Goal: Transaction & Acquisition: Purchase product/service

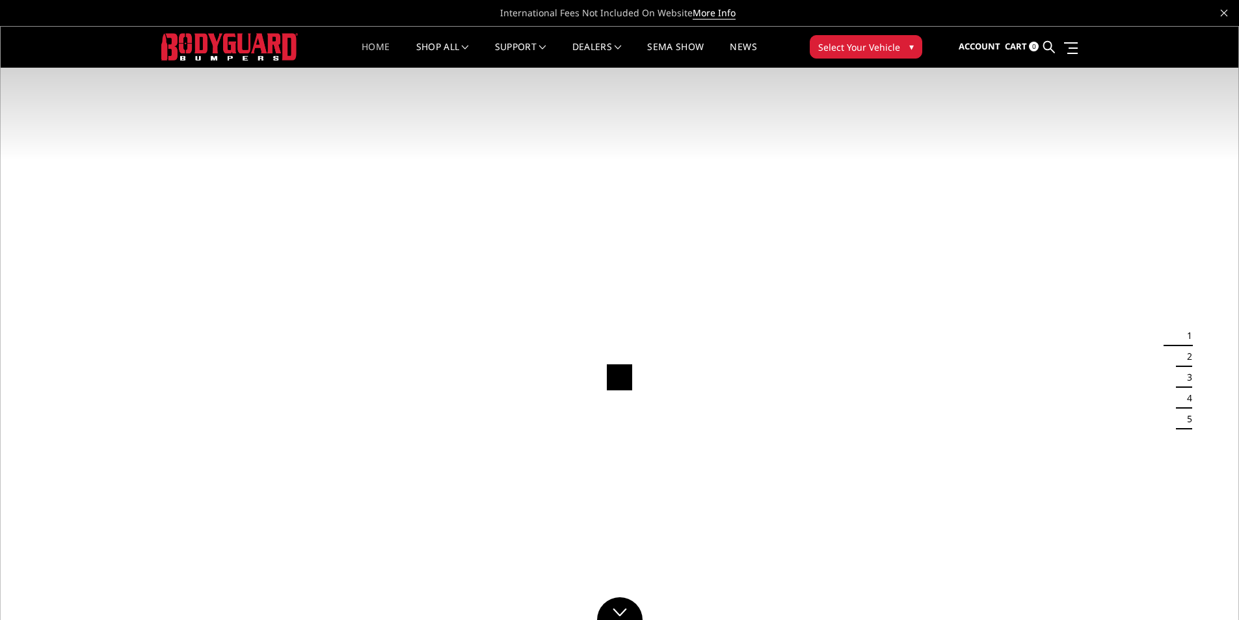
click at [1056, 48] on ul "Account Sign in Register Cart 0 Search Search" at bounding box center [1018, 47] width 119 height 41
click at [1051, 46] on icon at bounding box center [1049, 47] width 12 height 12
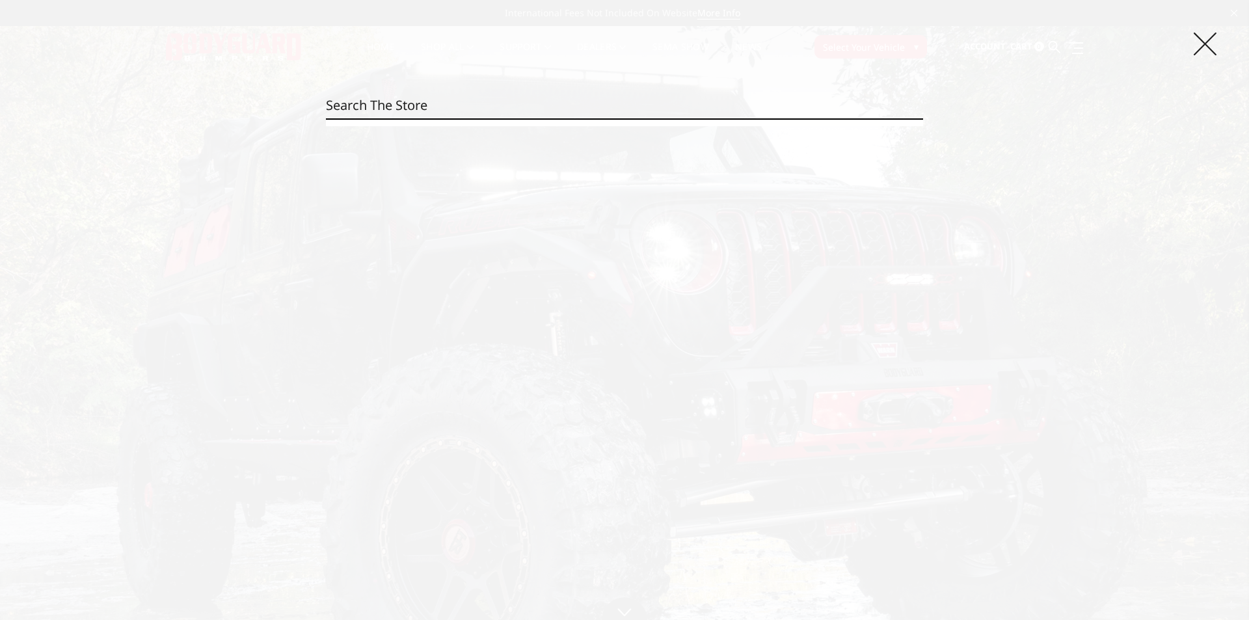
click at [1206, 35] on icon at bounding box center [1205, 44] width 23 height 23
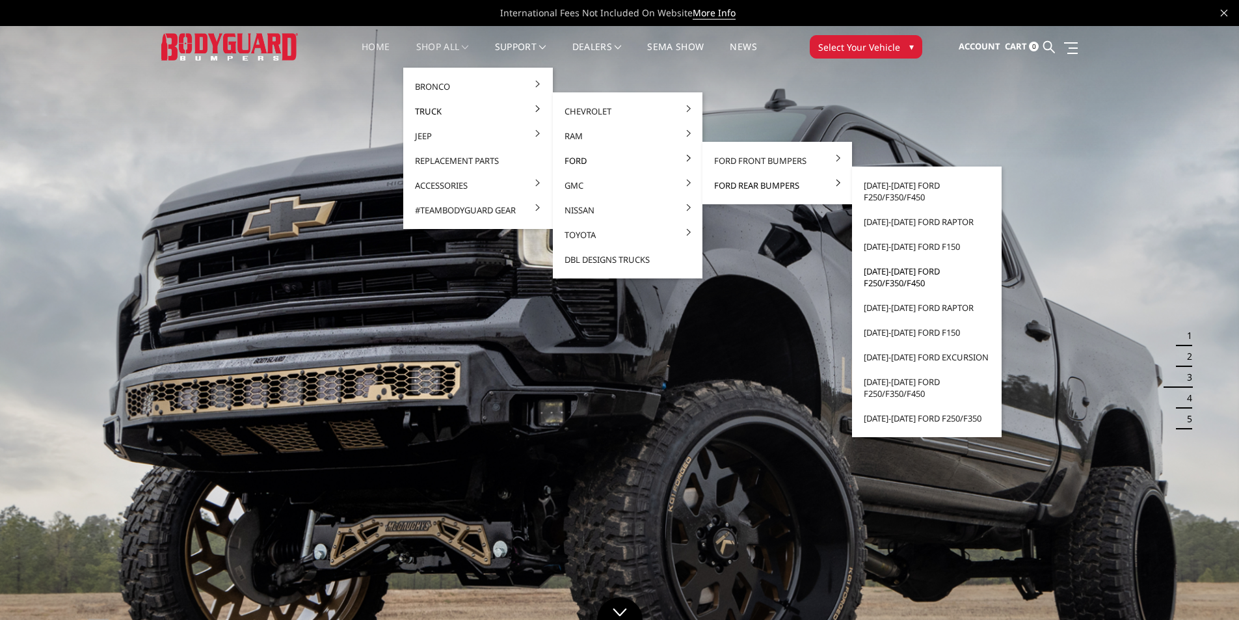
click at [914, 282] on link "[DATE]-[DATE] Ford F250/F350/F450" at bounding box center [926, 277] width 139 height 36
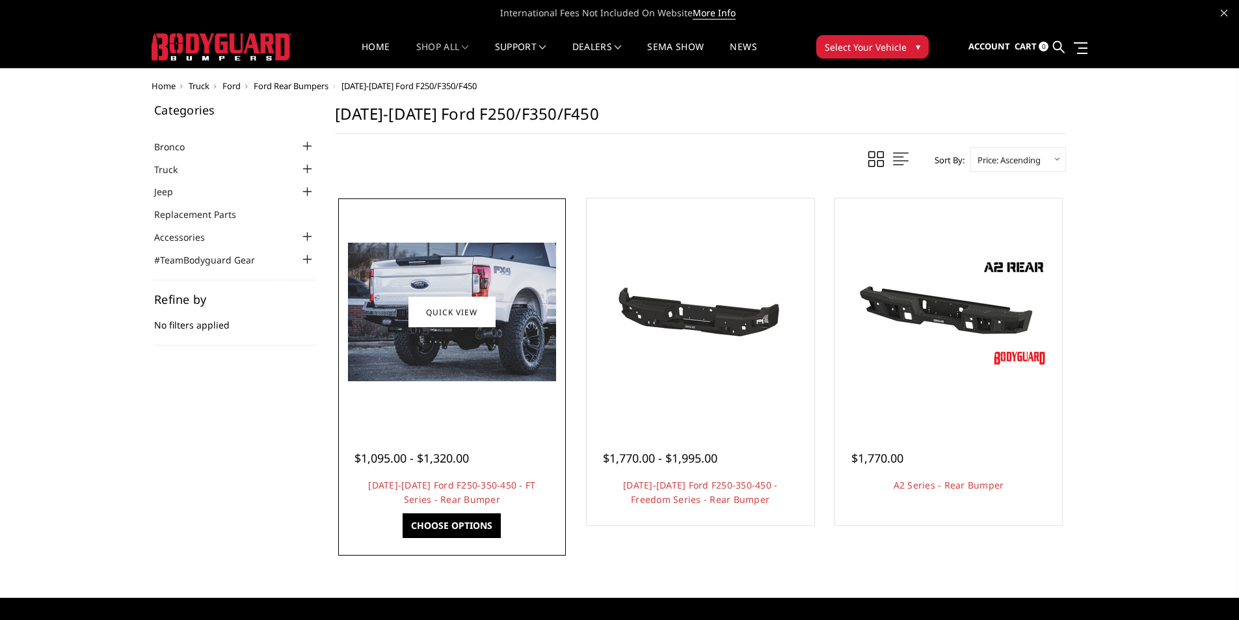
click at [489, 353] on img at bounding box center [452, 312] width 208 height 139
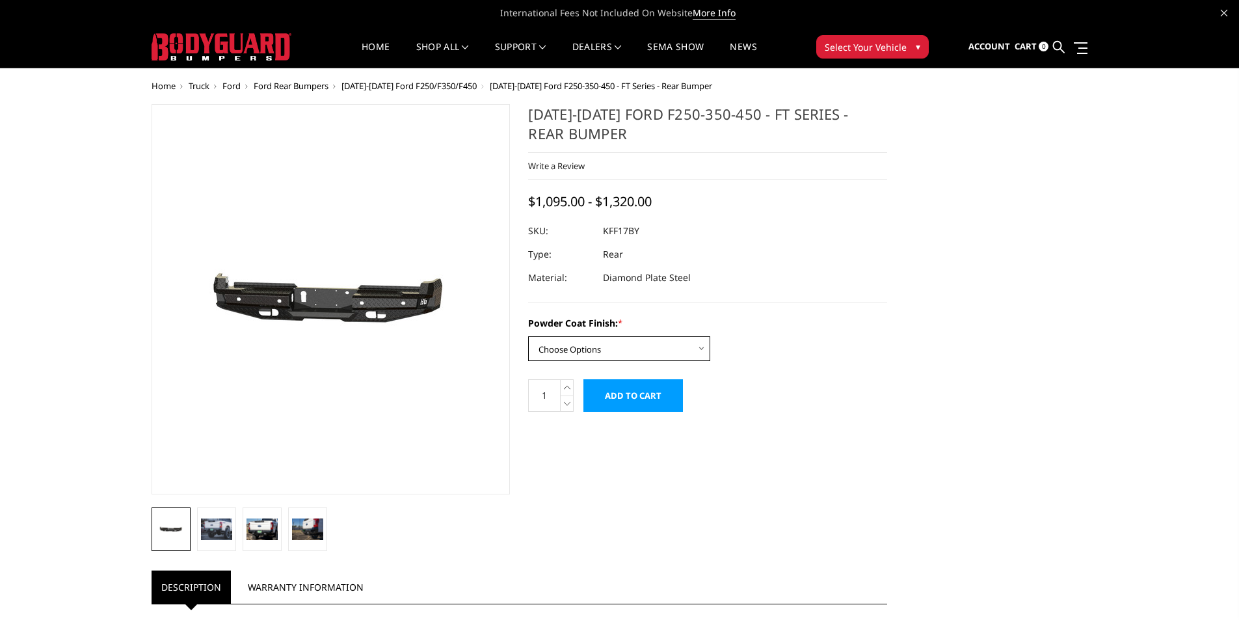
click at [574, 355] on select "Choose Options Bare Metal Gloss Black Powder Coat Textured Black Powder Coat" at bounding box center [619, 348] width 182 height 25
select select "3410"
click at [528, 336] on select "Choose Options Bare Metal Gloss Black Powder Coat Textured Black Powder Coat" at bounding box center [619, 348] width 182 height 25
click at [801, 432] on div "2017-2022 Ford F250-350-450 - FT Series - Rear Bumper Write a Review Write a Re…" at bounding box center [519, 594] width 755 height 980
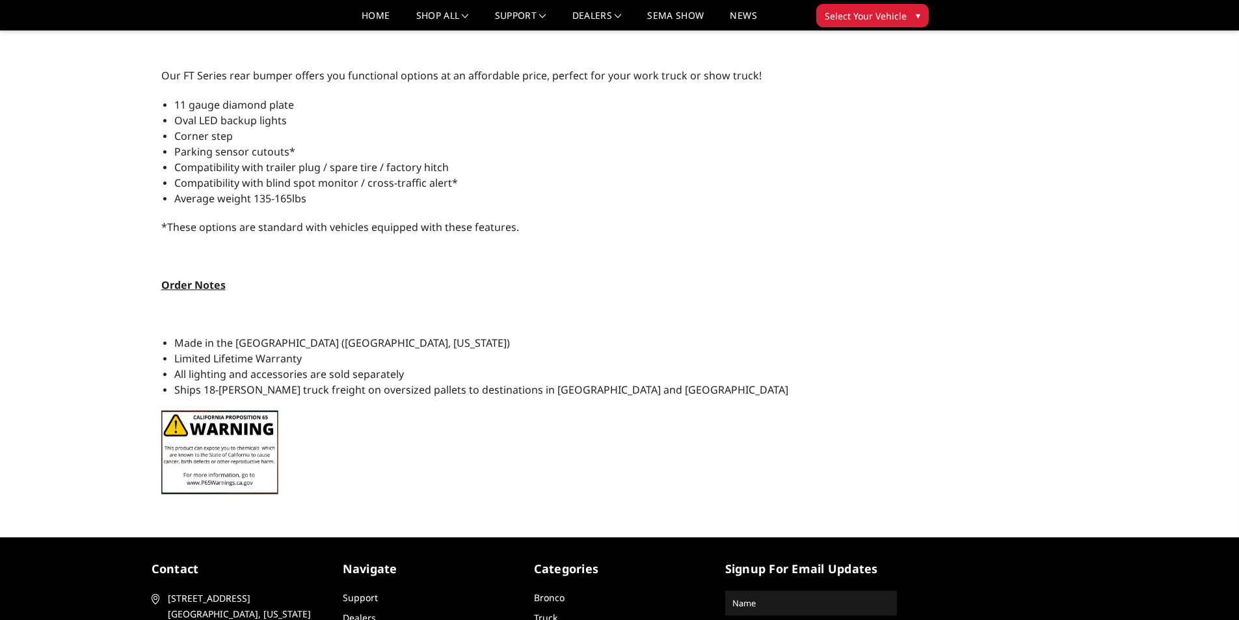
scroll to position [435, 0]
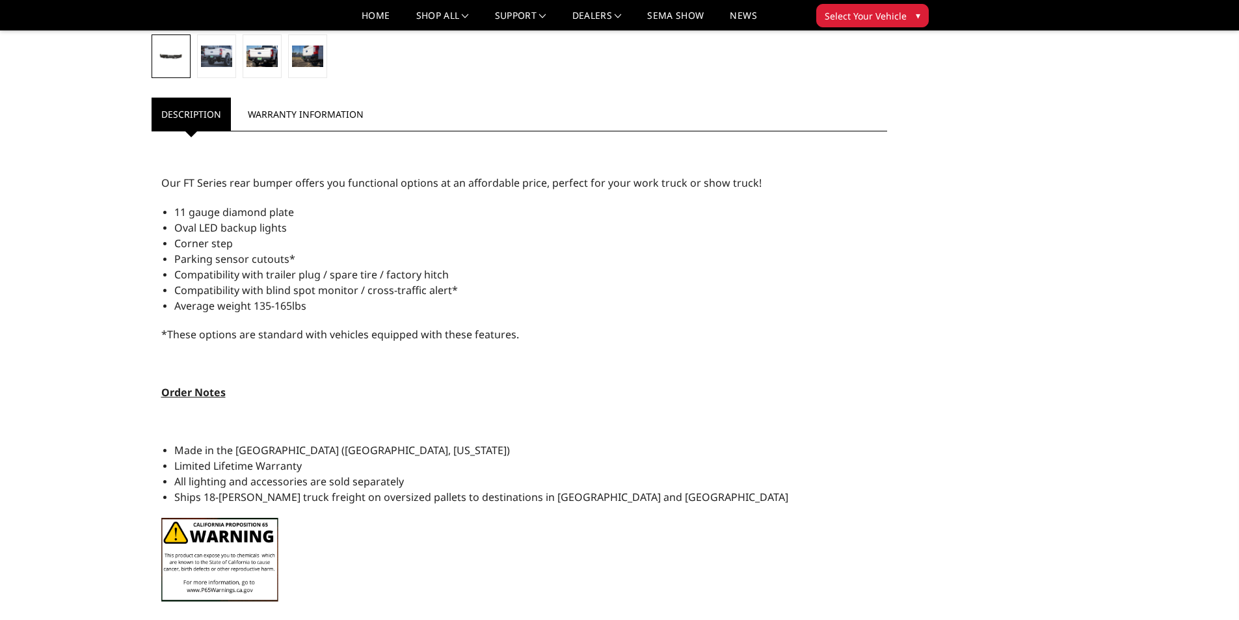
click at [204, 390] on strong "Order Notes" at bounding box center [193, 392] width 64 height 14
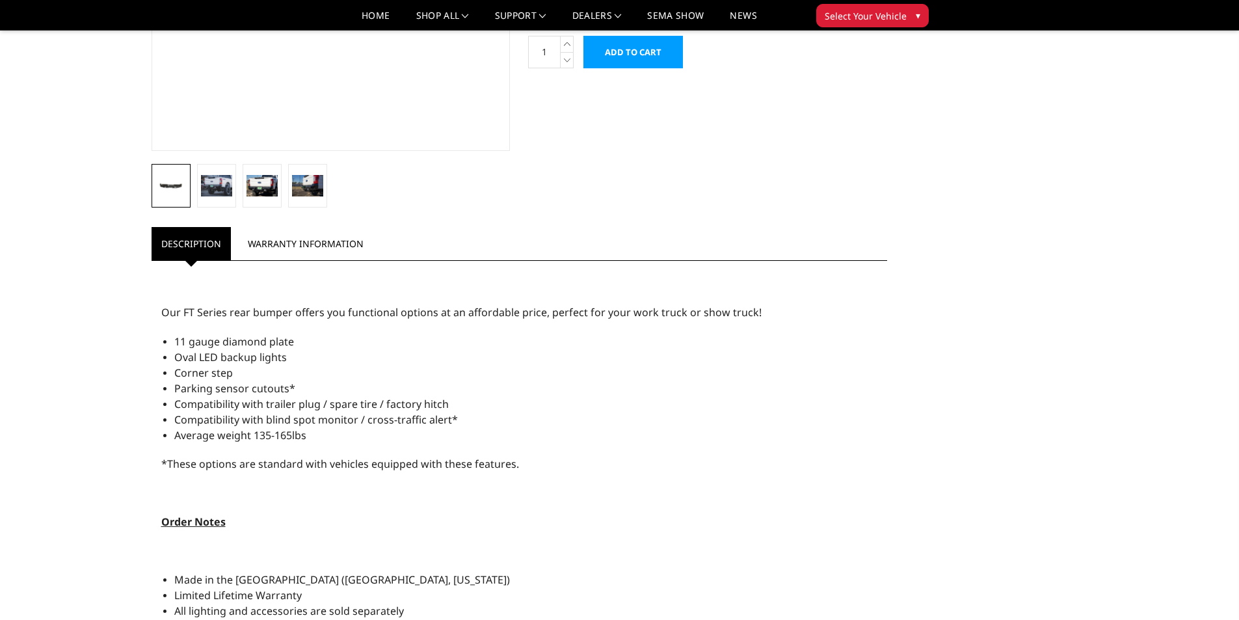
scroll to position [304, 0]
click at [278, 256] on link "Warranty Information" at bounding box center [305, 244] width 135 height 33
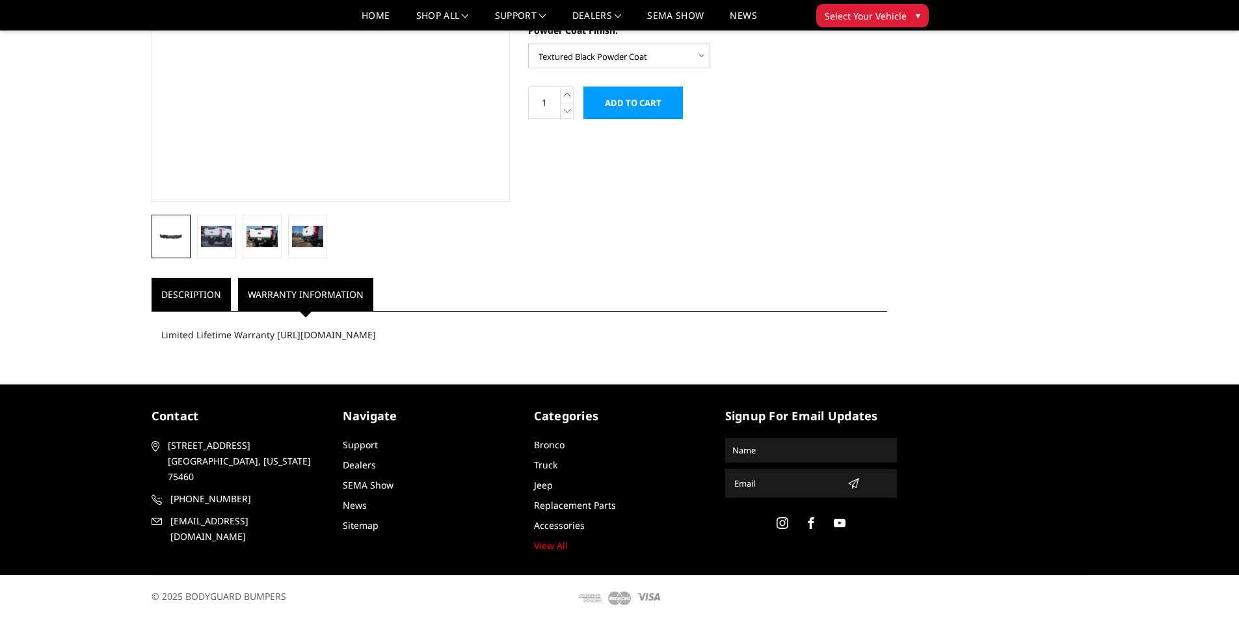
click at [202, 288] on link "Description" at bounding box center [191, 294] width 79 height 33
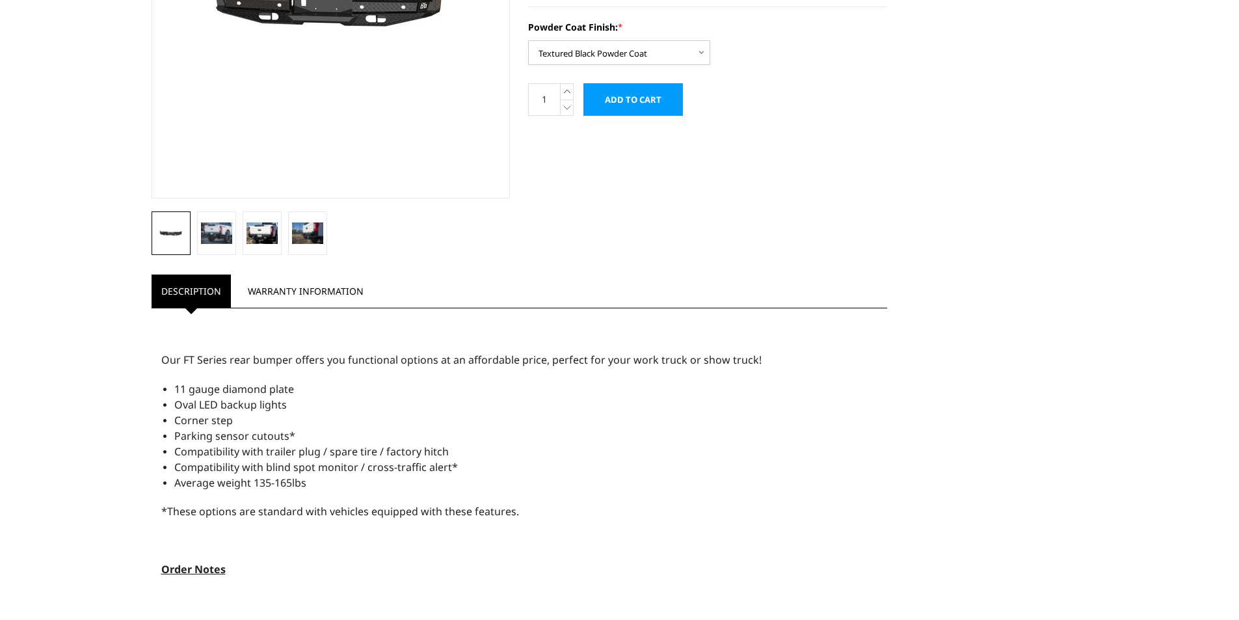
scroll to position [0, 0]
